Goal: Information Seeking & Learning: Learn about a topic

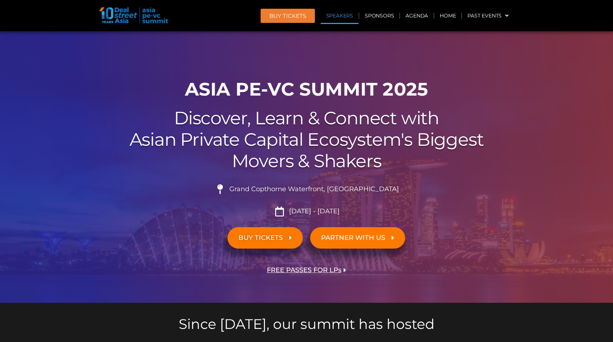
drag, startPoint x: 0, startPoint y: 0, endPoint x: 344, endPoint y: 15, distance: 343.9
click at [344, 15] on link "Speakers" at bounding box center [340, 15] width 38 height 17
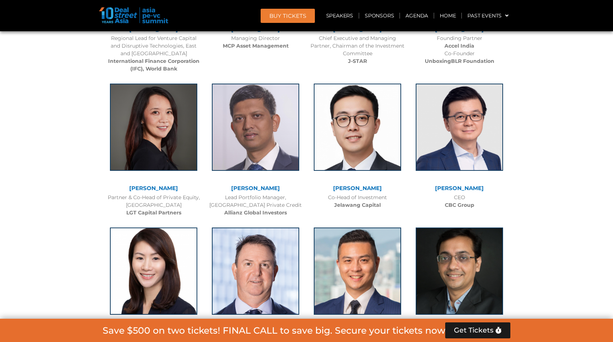
scroll to position [1073, 0]
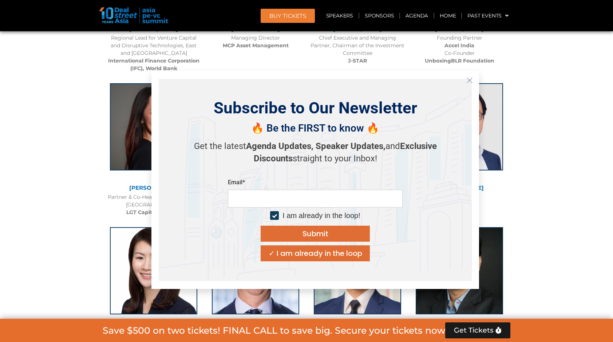
drag, startPoint x: 512, startPoint y: 194, endPoint x: 556, endPoint y: 274, distance: 90.6
click at [468, 79] on icon "Close" at bounding box center [469, 80] width 7 height 7
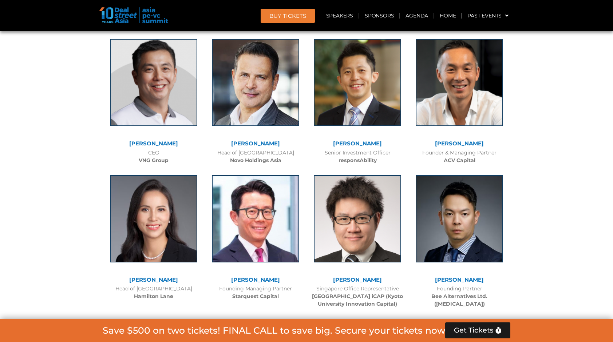
scroll to position [2837, 0]
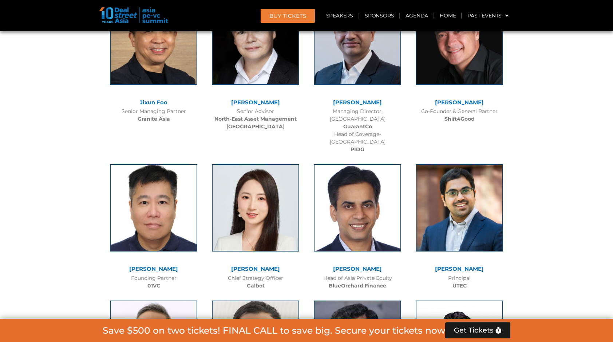
scroll to position [4053, 0]
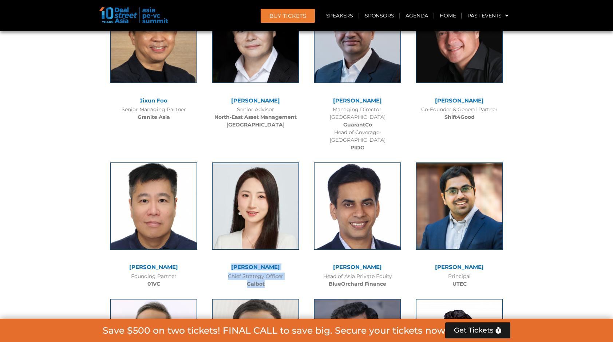
drag, startPoint x: 268, startPoint y: 243, endPoint x: 239, endPoint y: 213, distance: 41.7
click at [239, 213] on div "[PERSON_NAME] Chief Strategy Officer [PERSON_NAME]" at bounding box center [256, 223] width 102 height 136
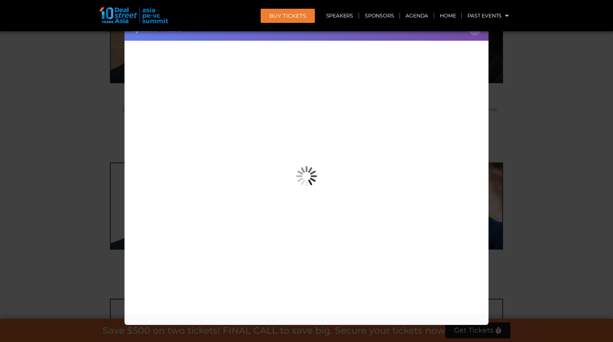
copy div "[PERSON_NAME] Chief Strategy Officer Galbot"
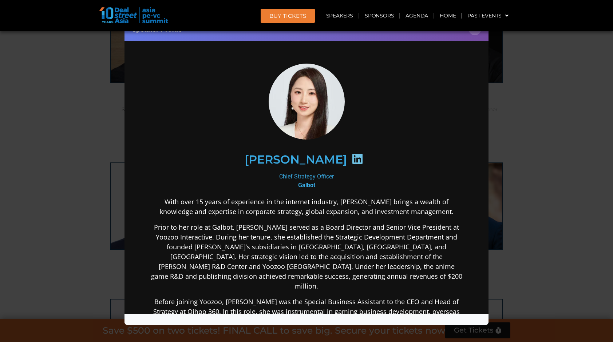
scroll to position [0, 0]
click at [536, 84] on div "Speaker Profile ×" at bounding box center [306, 171] width 613 height 342
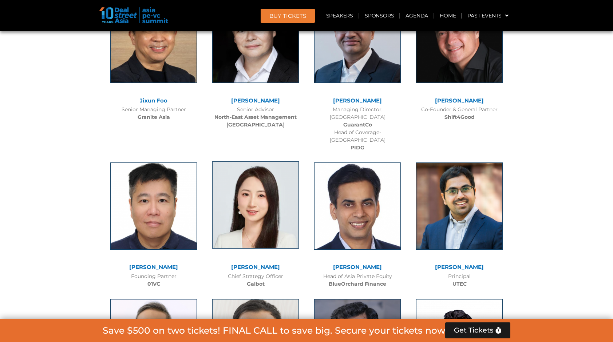
click at [274, 182] on img at bounding box center [255, 205] width 87 height 87
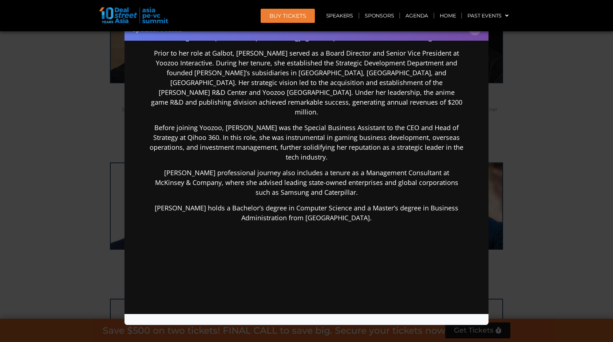
scroll to position [211, 0]
